Goal: Find specific page/section: Find specific page/section

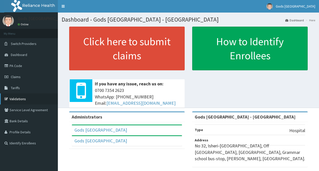
click at [24, 97] on link "Validations" at bounding box center [29, 99] width 58 height 11
click at [22, 99] on link "Validations" at bounding box center [29, 99] width 58 height 11
